Goal: Information Seeking & Learning: Learn about a topic

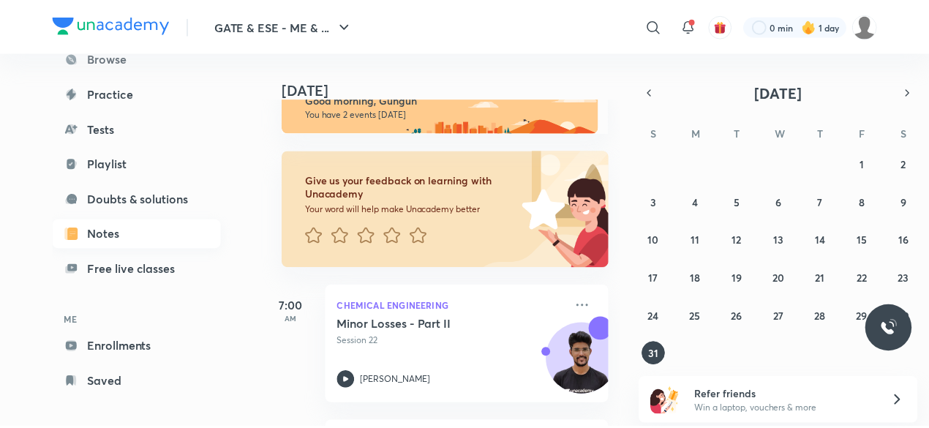
scroll to position [124, 0]
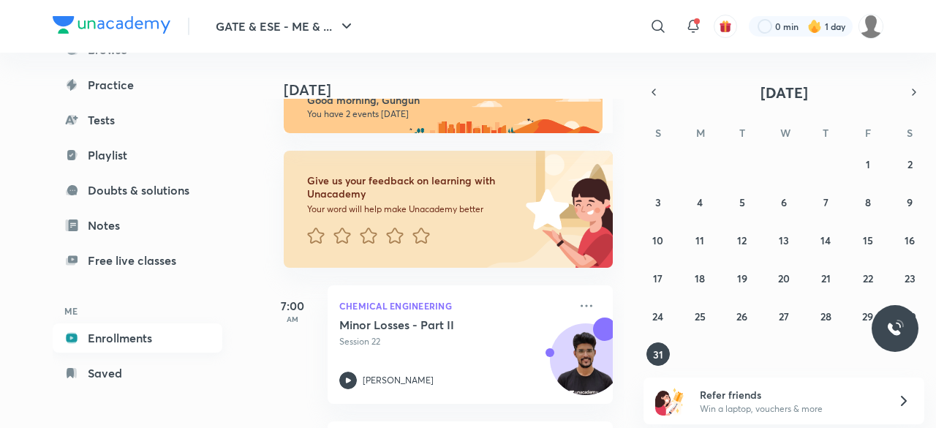
click at [135, 336] on link "Enrollments" at bounding box center [138, 337] width 170 height 29
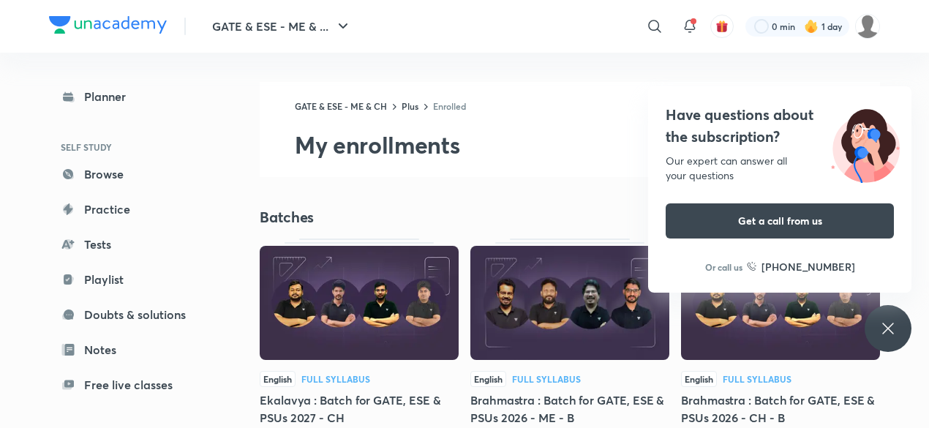
click at [889, 339] on div "Have questions about the subscription? Our expert can answer all your questions…" at bounding box center [887, 328] width 47 height 47
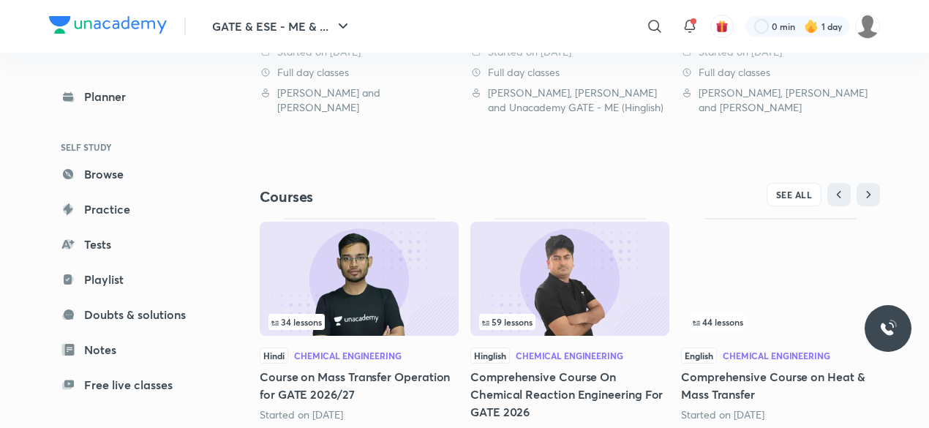
scroll to position [446, 0]
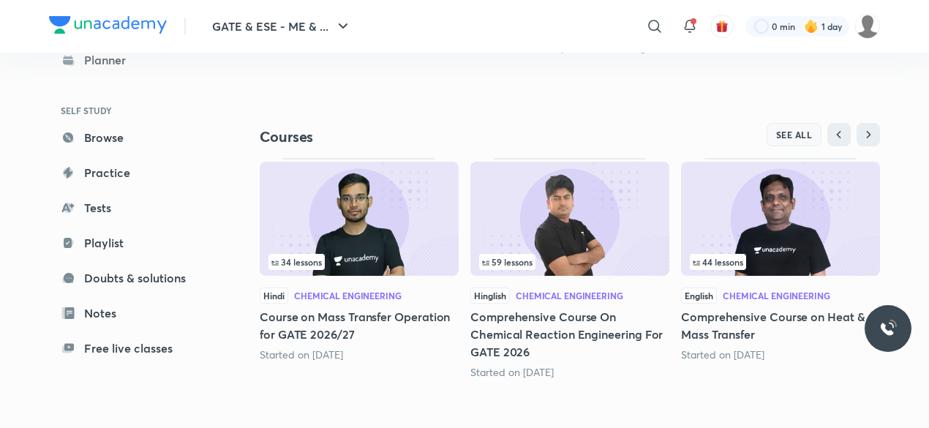
click at [791, 126] on button "SEE ALL" at bounding box center [794, 134] width 56 height 23
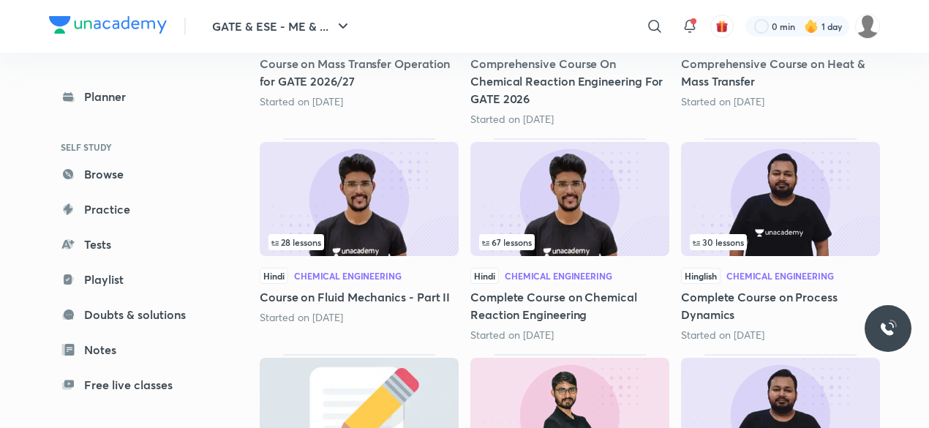
scroll to position [376, 0]
click at [744, 231] on img at bounding box center [780, 198] width 199 height 114
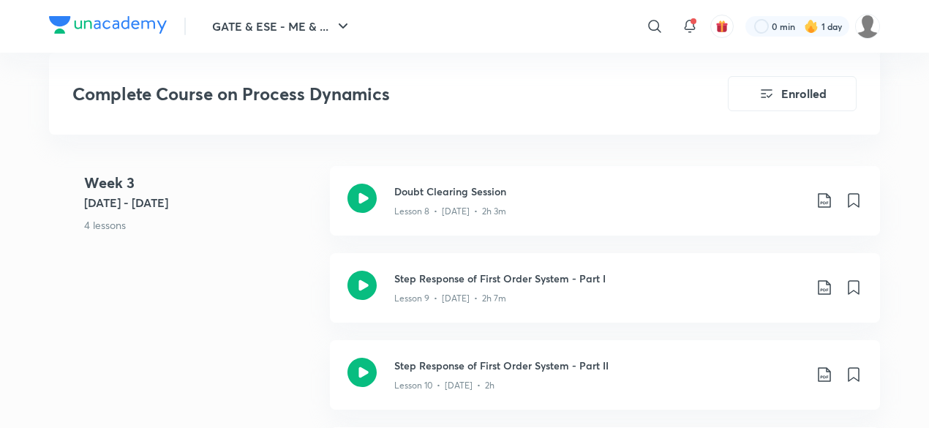
scroll to position [1536, 0]
click at [595, 244] on link "Doubt Clearing Session Lesson 8 • Aug 11 • 2h 3m" at bounding box center [605, 210] width 550 height 87
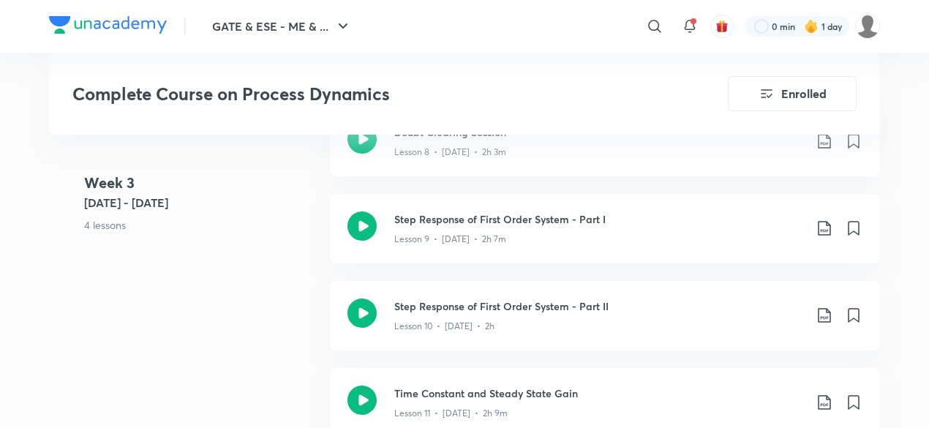
scroll to position [1597, 0]
click at [524, 318] on div "Lesson 10 • Aug 13 • 2h" at bounding box center [598, 322] width 409 height 19
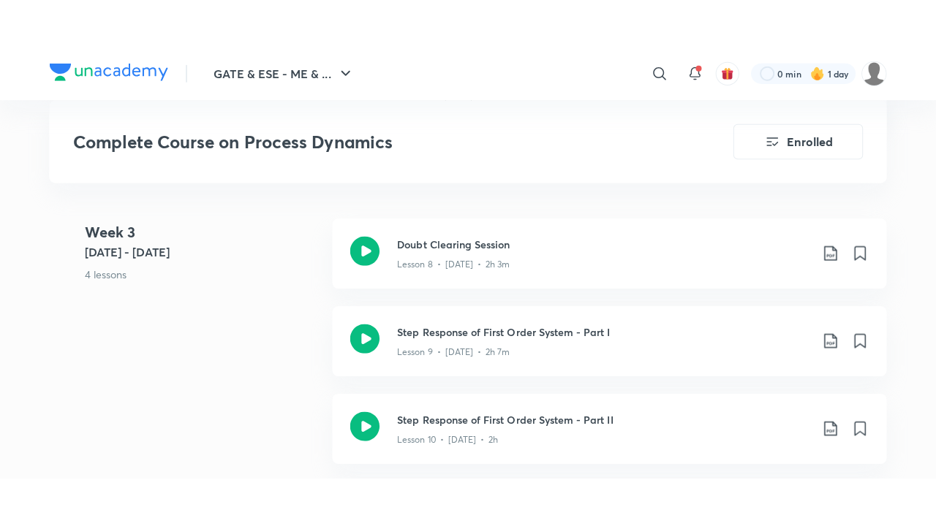
scroll to position [1531, 0]
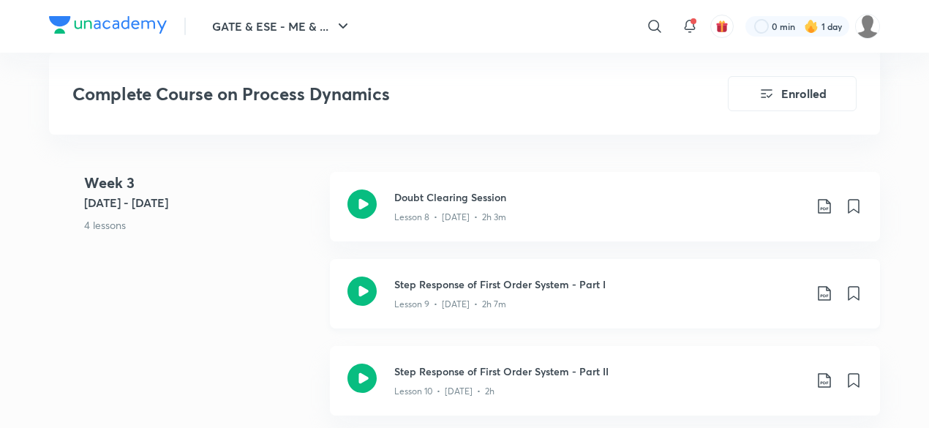
click at [463, 284] on h3 "Step Response of First Order System - Part I" at bounding box center [598, 283] width 409 height 15
